Goal: Task Accomplishment & Management: Complete application form

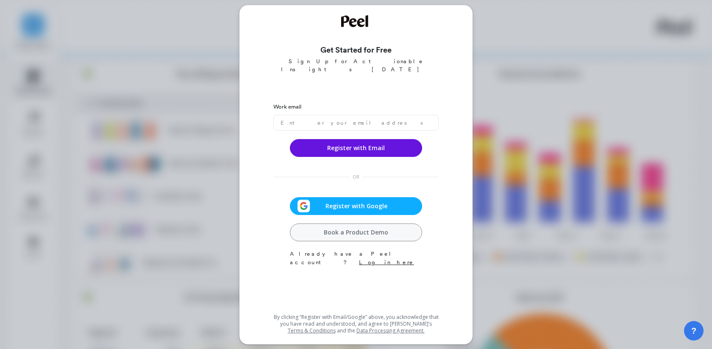
click at [393, 202] on span "Register with Google" at bounding box center [356, 206] width 92 height 8
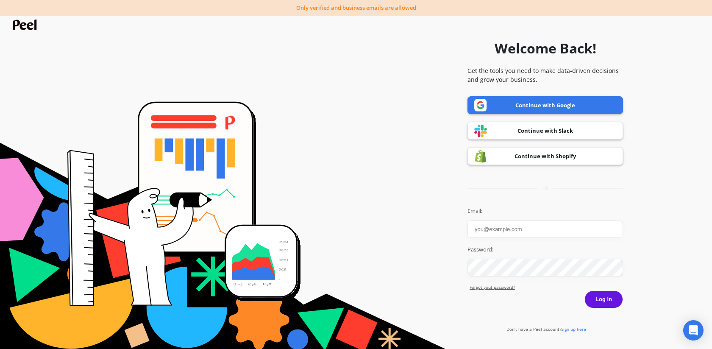
click at [544, 107] on link "Continue with Google" at bounding box center [545, 105] width 156 height 18
click at [528, 101] on link "Continue with Google" at bounding box center [545, 105] width 156 height 18
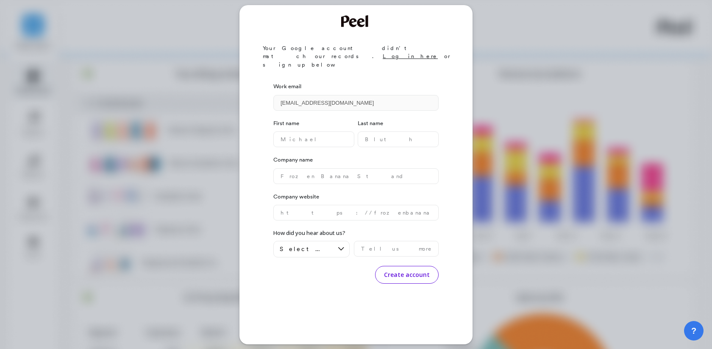
click at [403, 266] on button "Create account" at bounding box center [407, 275] width 64 height 18
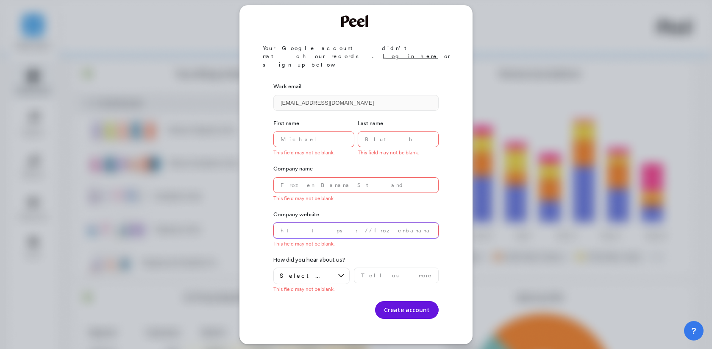
click at [384, 222] on website "text" at bounding box center [355, 230] width 165 height 16
paste website "[DOMAIN_NAME][URL]"
drag, startPoint x: 350, startPoint y: 217, endPoint x: 500, endPoint y: 218, distance: 149.6
click at [500, 218] on div "Your Google account didn’t match our records. Log in here or sign up below Work…" at bounding box center [356, 174] width 712 height 349
type website "[DOMAIN_NAME]"
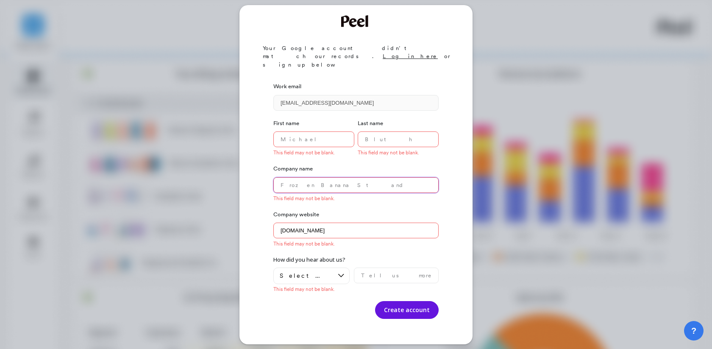
click at [387, 177] on name "text" at bounding box center [355, 185] width 165 height 16
type name "tets"
click at [304, 131] on name "text" at bounding box center [313, 139] width 81 height 16
type name "asd"
click at [388, 131] on name "text" at bounding box center [398, 139] width 81 height 16
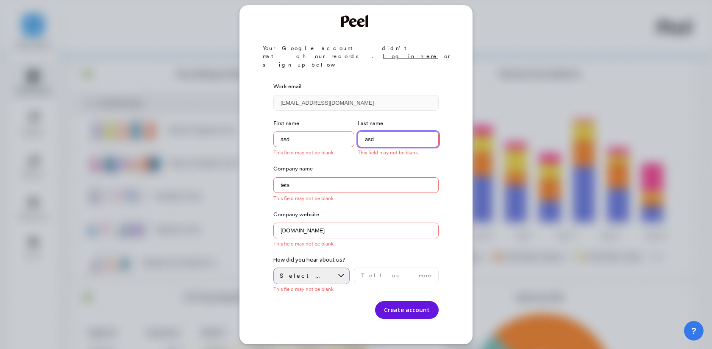
type name "asd"
click at [321, 272] on span "Select an option" at bounding box center [306, 276] width 52 height 8
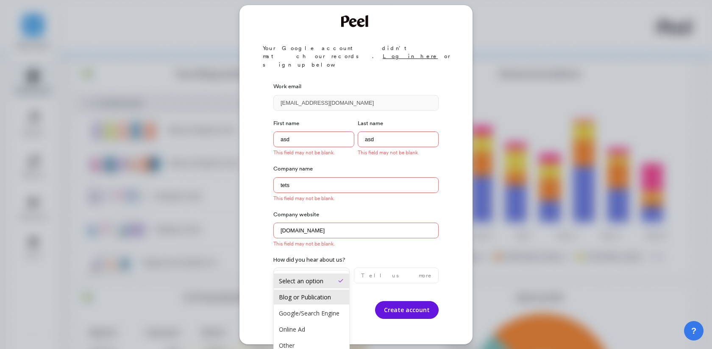
click at [319, 294] on div "Blog or Publication" at bounding box center [311, 297] width 65 height 8
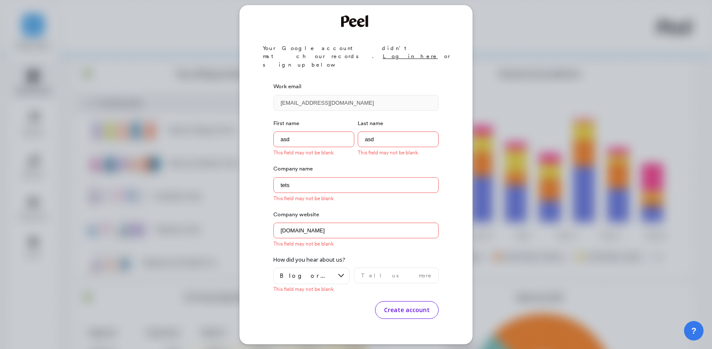
click at [408, 301] on button "Create account" at bounding box center [407, 310] width 64 height 18
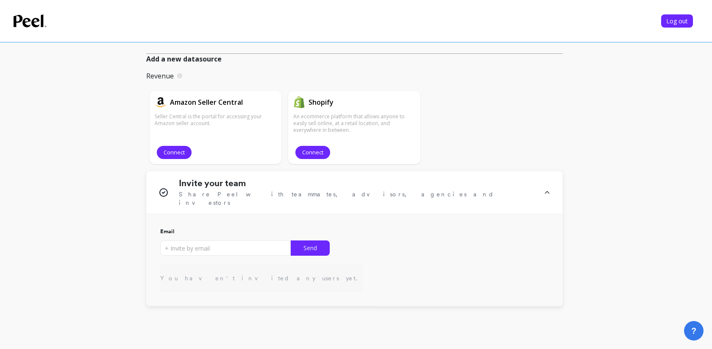
scroll to position [231, 0]
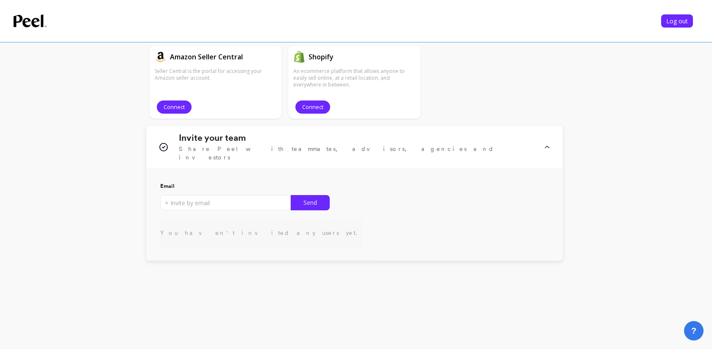
click at [25, 20] on icon at bounding box center [30, 20] width 33 height 13
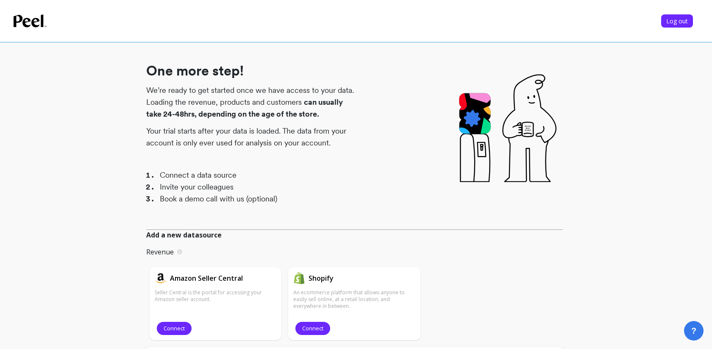
scroll to position [0, 0]
